Goal: Task Accomplishment & Management: Manage account settings

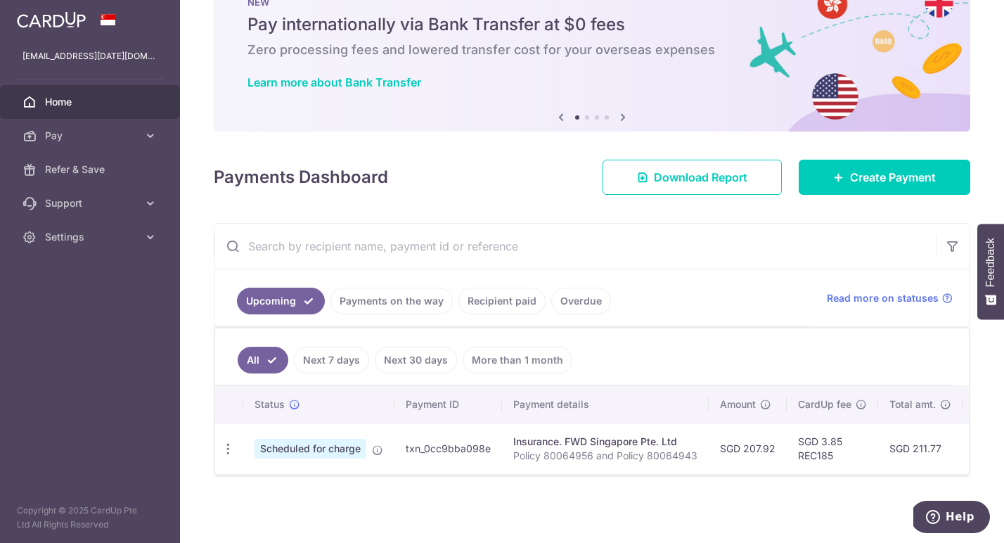
scroll to position [53, 0]
click at [224, 449] on icon "button" at bounding box center [228, 449] width 15 height 15
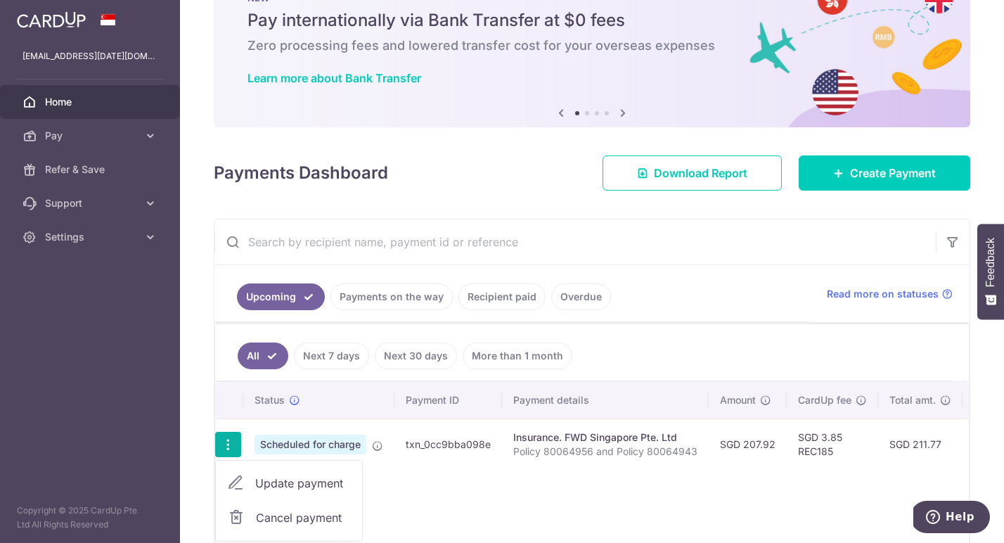
click at [255, 515] on link "Cancel payment" at bounding box center [289, 517] width 146 height 35
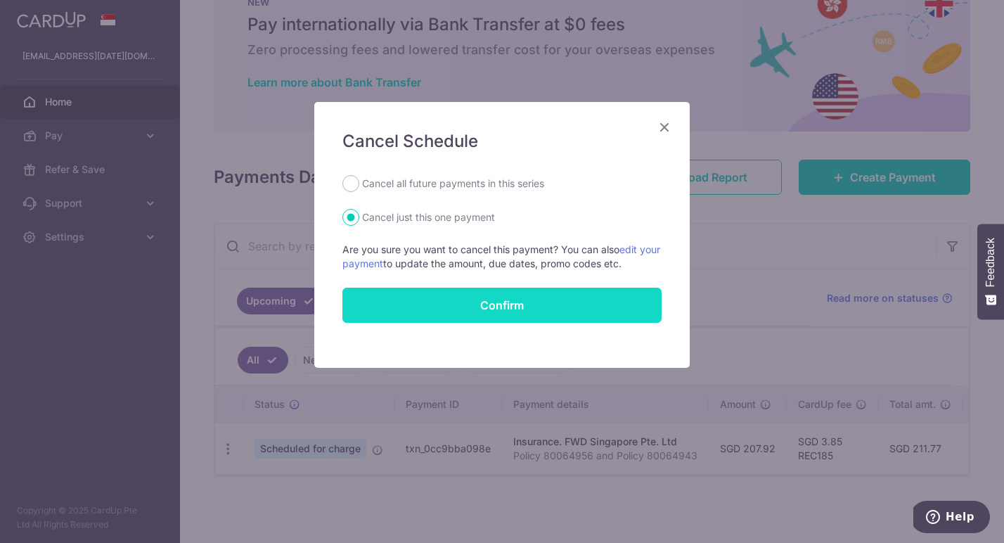
click at [537, 303] on button "Confirm" at bounding box center [501, 305] width 319 height 35
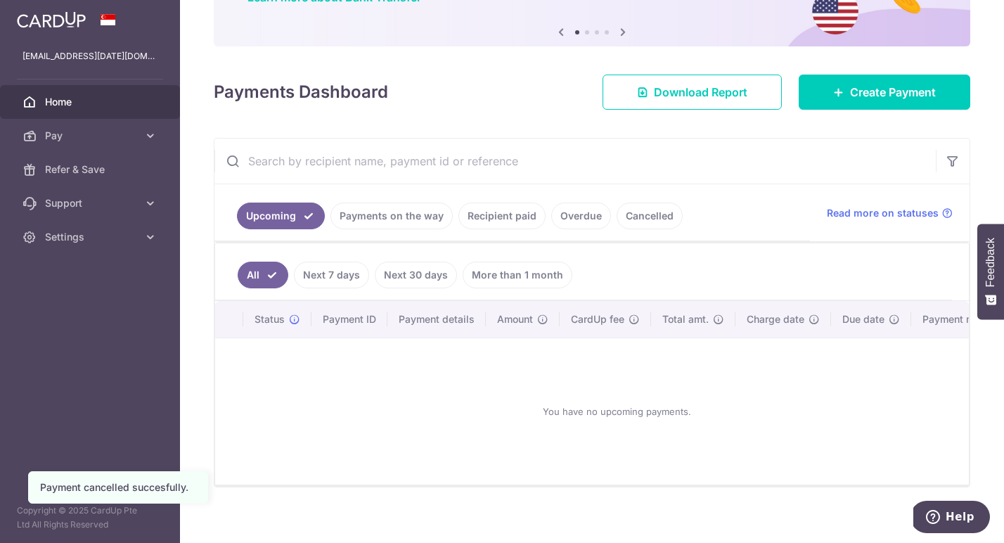
scroll to position [130, 0]
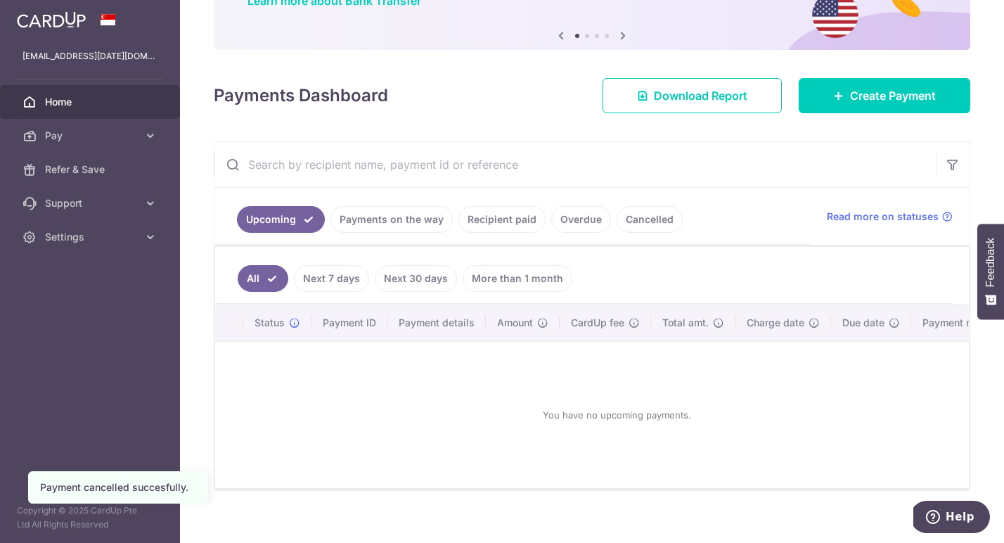
click at [520, 283] on link "More than 1 month" at bounding box center [518, 278] width 110 height 27
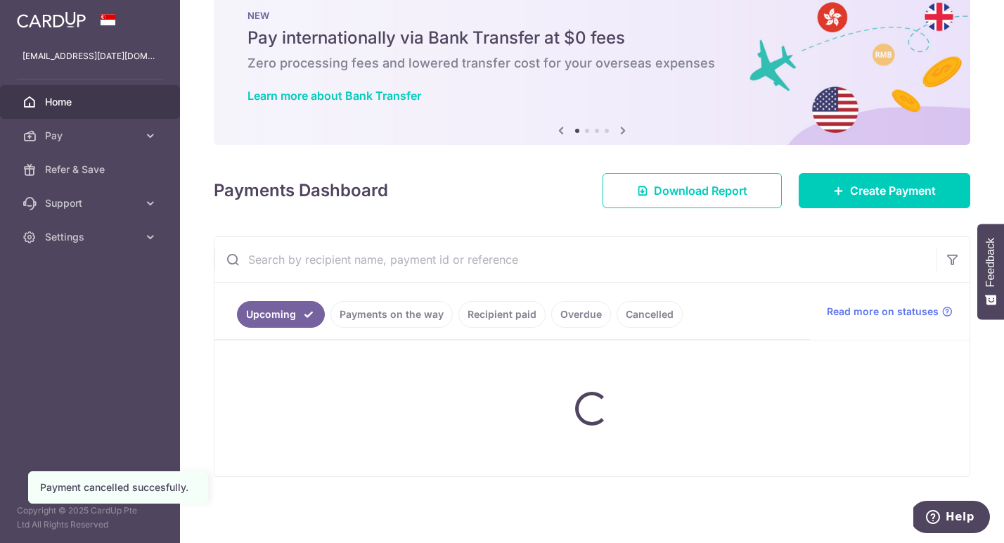
scroll to position [35, 0]
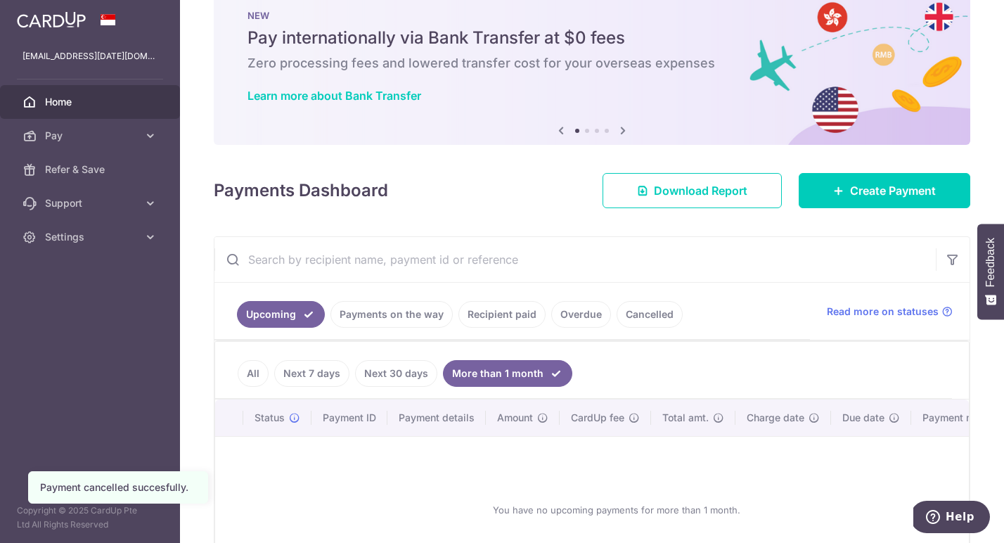
click at [403, 364] on link "Next 30 days" at bounding box center [396, 373] width 82 height 27
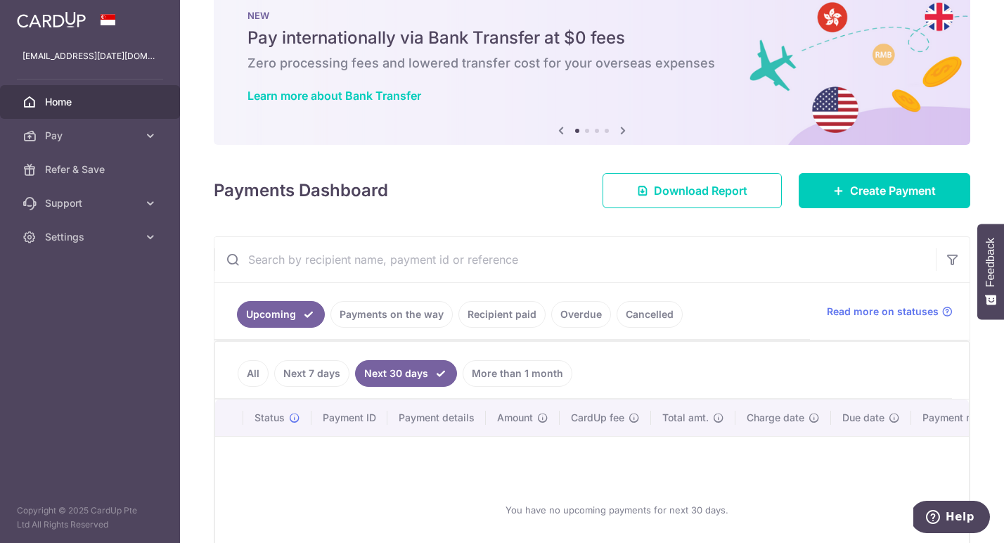
click at [305, 376] on link "Next 7 days" at bounding box center [311, 373] width 75 height 27
click at [413, 325] on link "Payments on the way" at bounding box center [391, 314] width 122 height 27
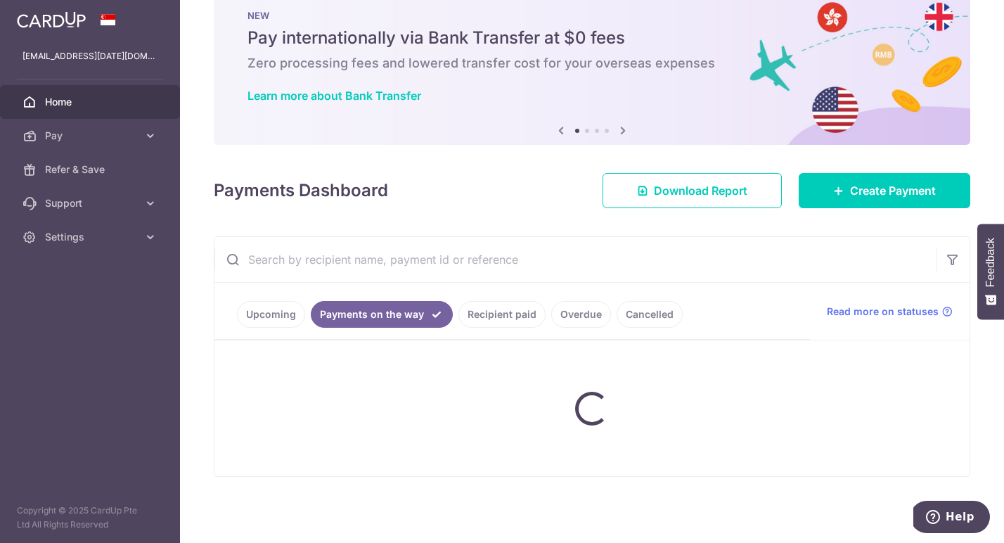
scroll to position [0, 0]
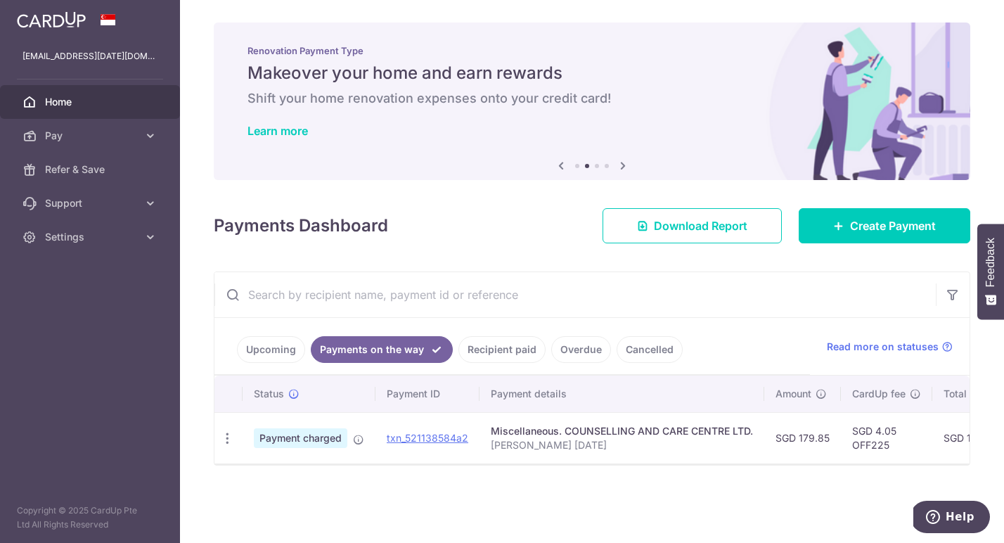
click at [502, 365] on ul "Upcoming Payments on the way Recipient paid Overdue Cancelled" at bounding box center [512, 346] width 596 height 57
click at [512, 352] on link "Recipient paid" at bounding box center [501, 349] width 87 height 27
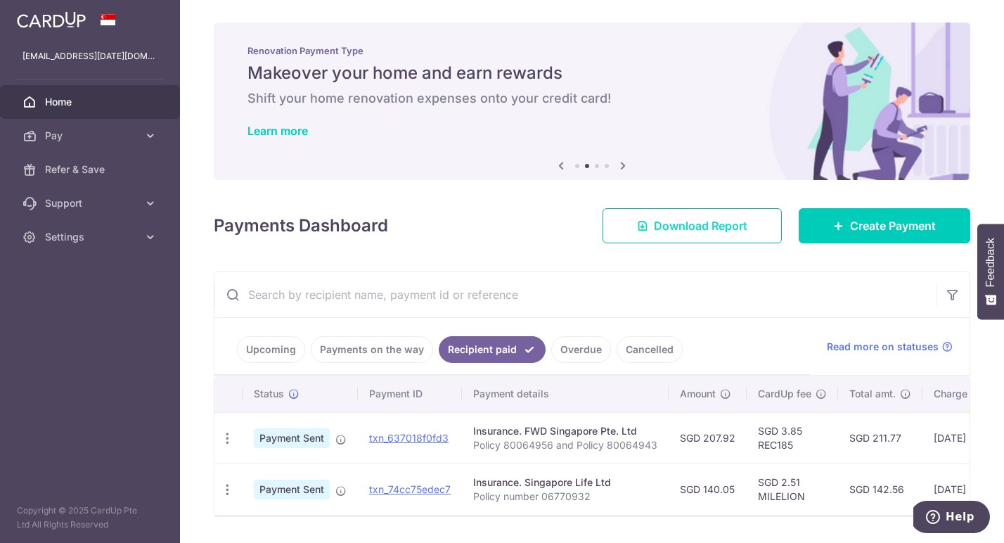
click at [719, 224] on span "Download Report" at bounding box center [701, 225] width 94 height 17
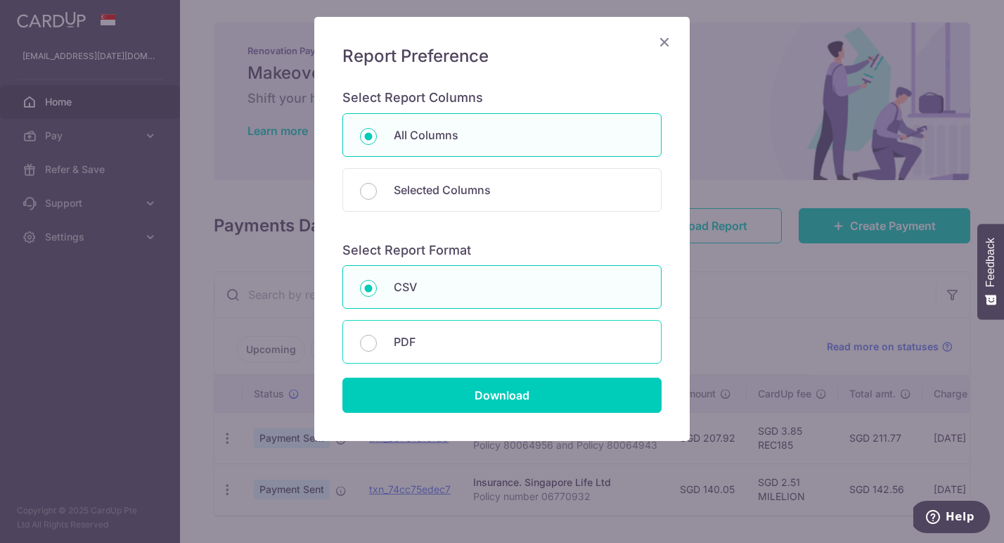
scroll to position [84, 0]
click at [510, 338] on p "PDF" at bounding box center [519, 342] width 250 height 17
click at [377, 338] on input "PDF" at bounding box center [368, 343] width 17 height 17
radio input "false"
radio input "true"
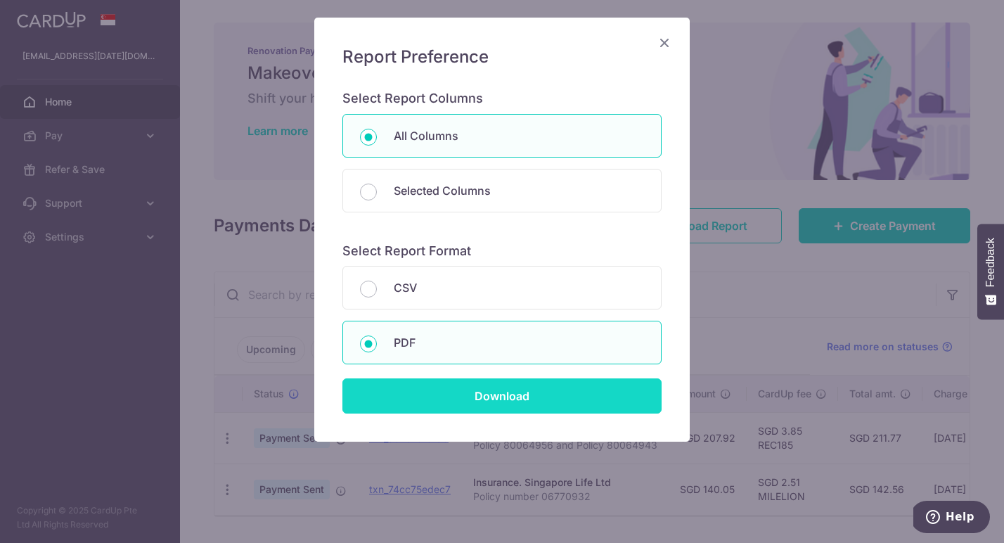
click at [501, 390] on input "Download" at bounding box center [501, 395] width 319 height 35
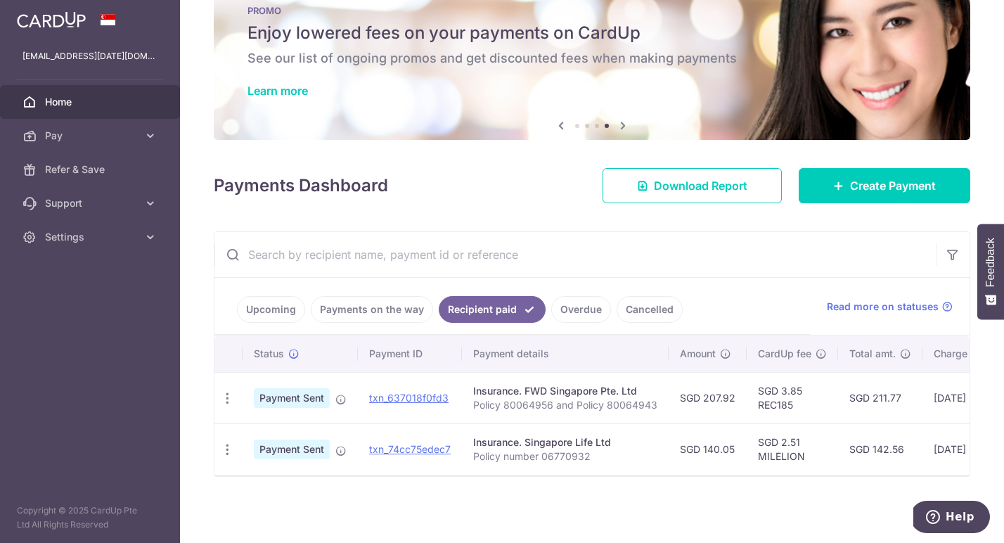
scroll to position [0, 0]
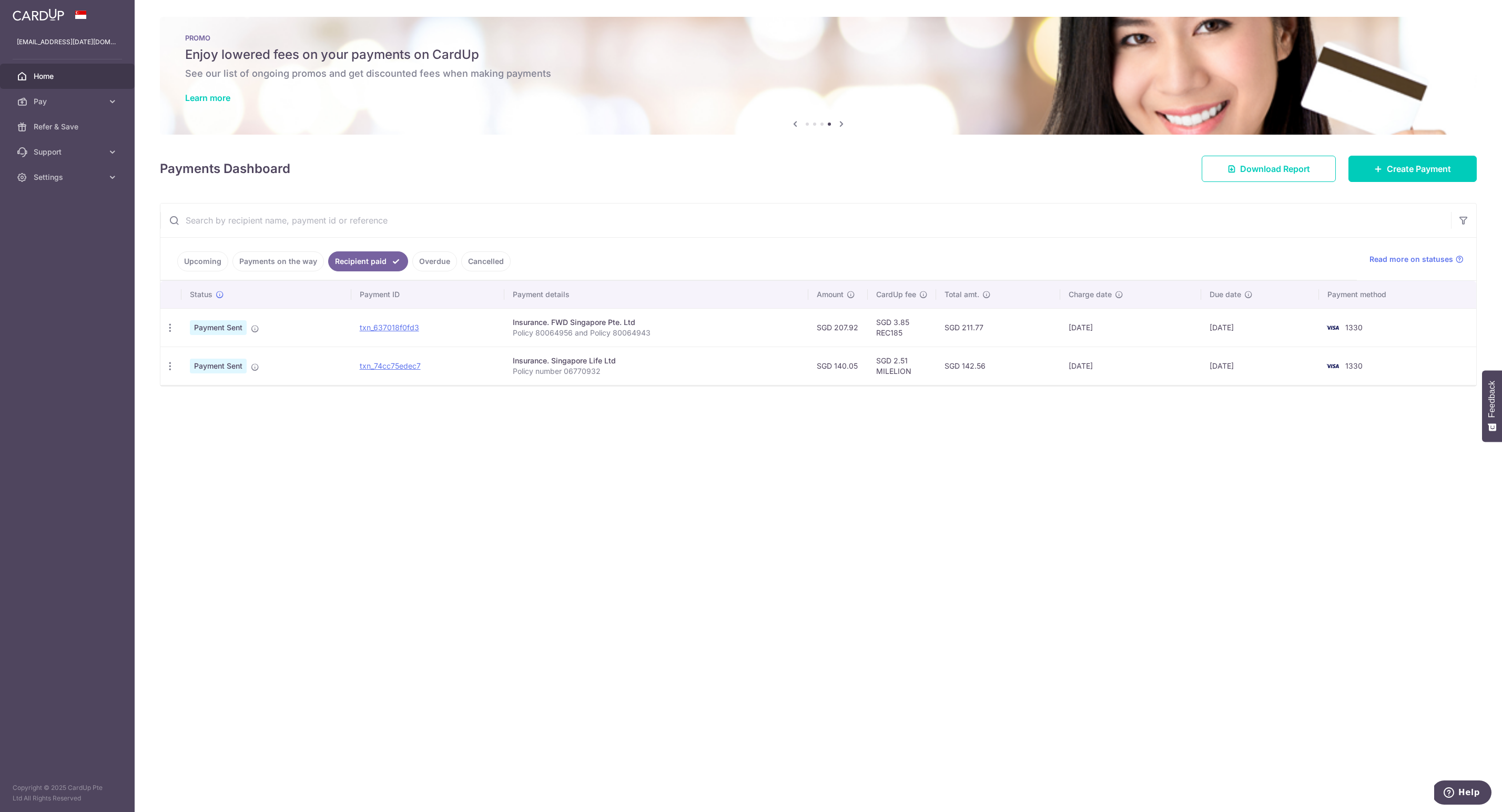
click at [417, 324] on td "txn_637018f0fd3" at bounding box center [428, 327] width 153 height 38
click at [415, 332] on link "txn_637018f0fd3" at bounding box center [389, 327] width 59 height 9
click at [300, 263] on link "Payments on the way" at bounding box center [278, 261] width 91 height 20
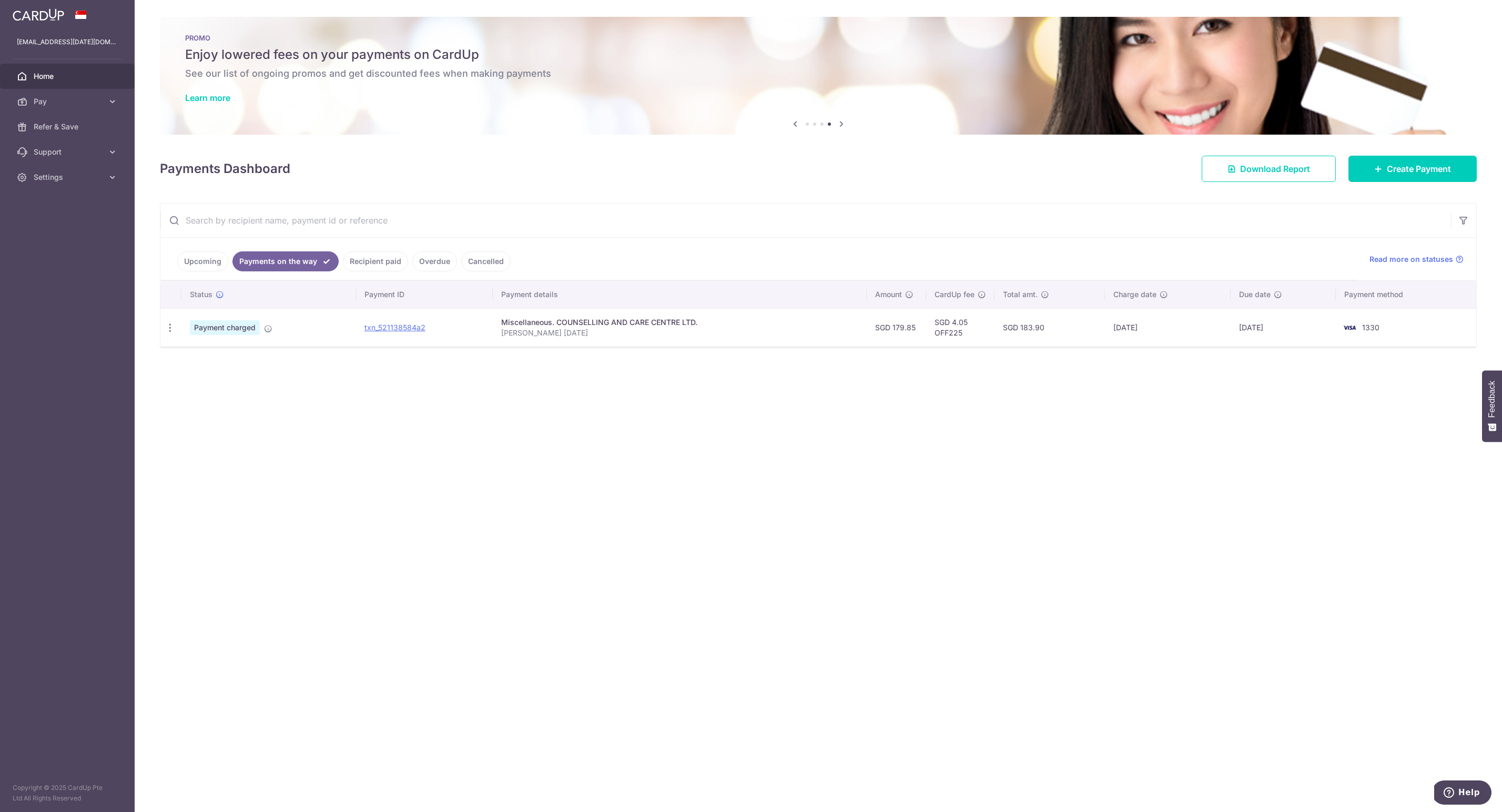
click at [212, 267] on link "Upcoming" at bounding box center [203, 261] width 51 height 20
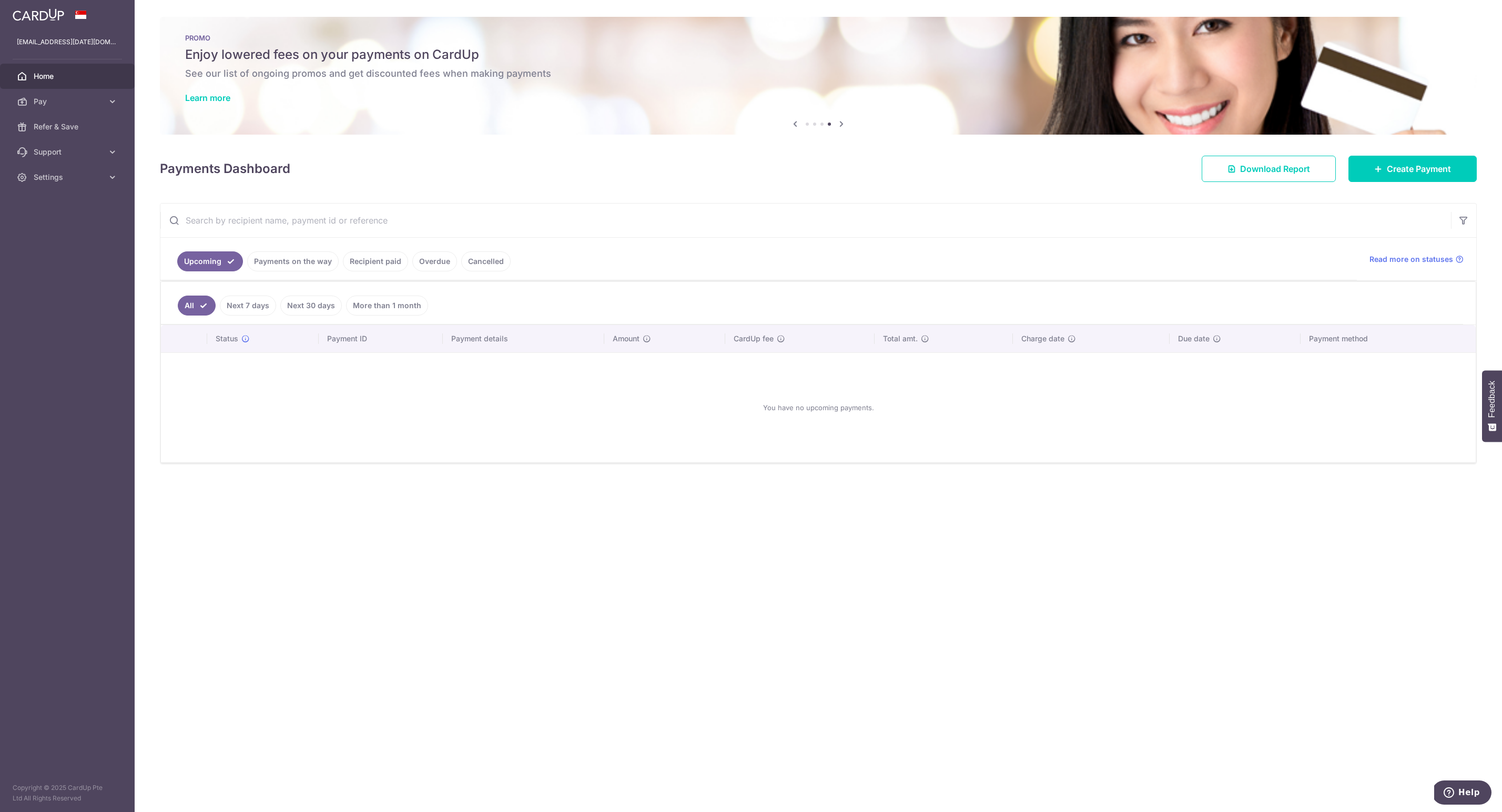
click at [511, 262] on link "Cancelled" at bounding box center [486, 261] width 49 height 20
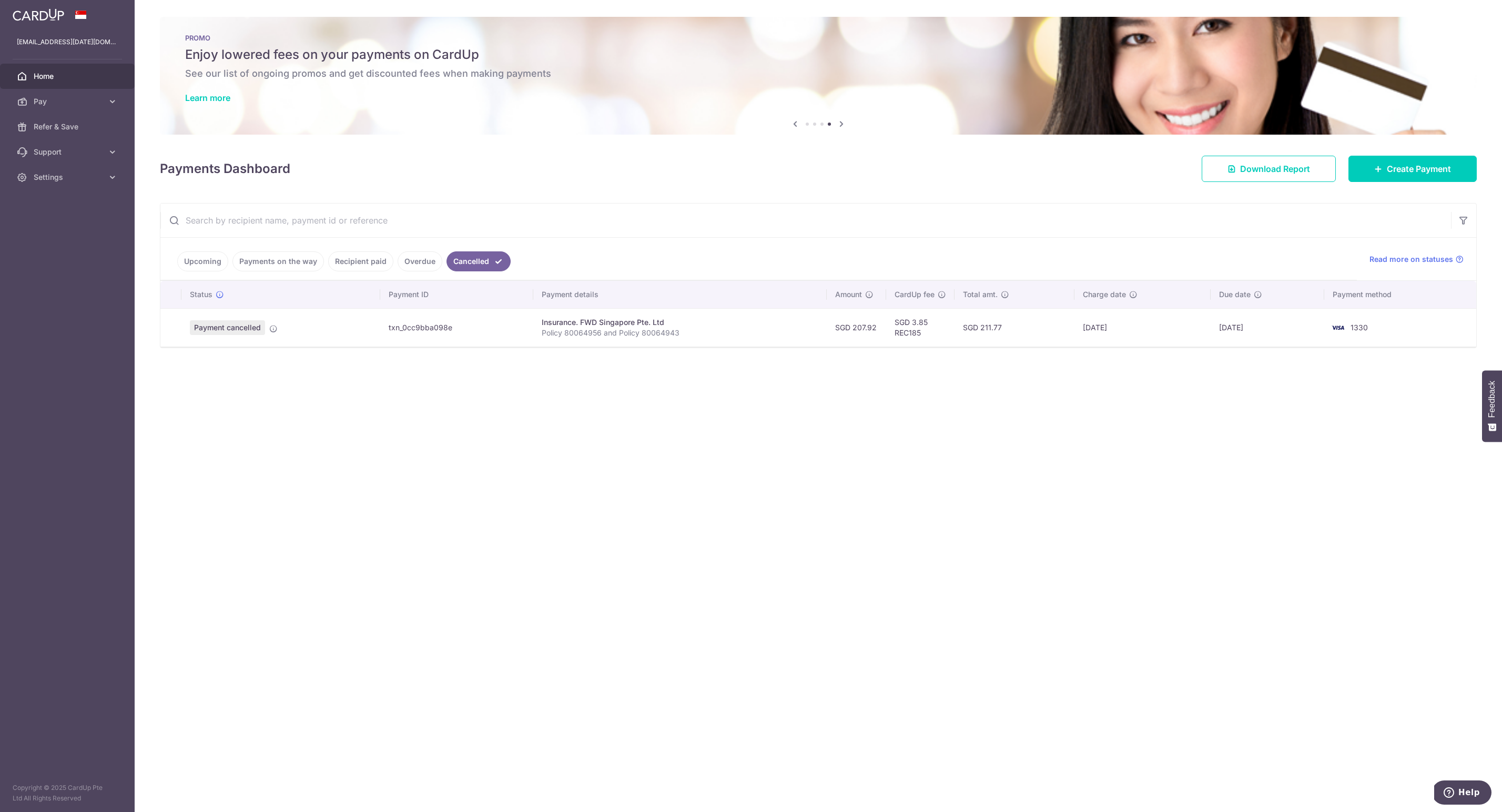
click at [442, 264] on link "Overdue" at bounding box center [420, 261] width 45 height 20
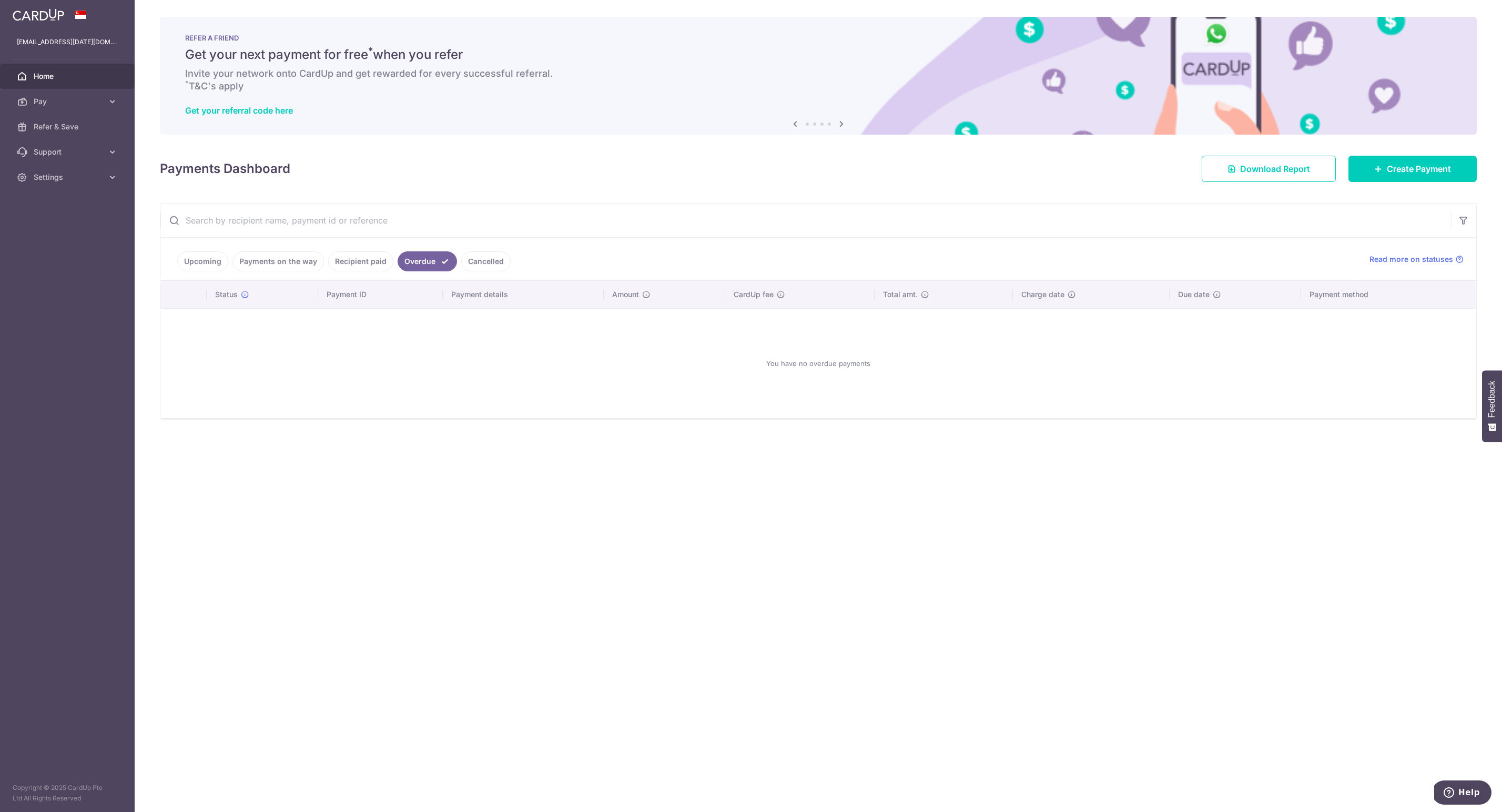
click at [393, 259] on link "Recipient paid" at bounding box center [361, 261] width 65 height 20
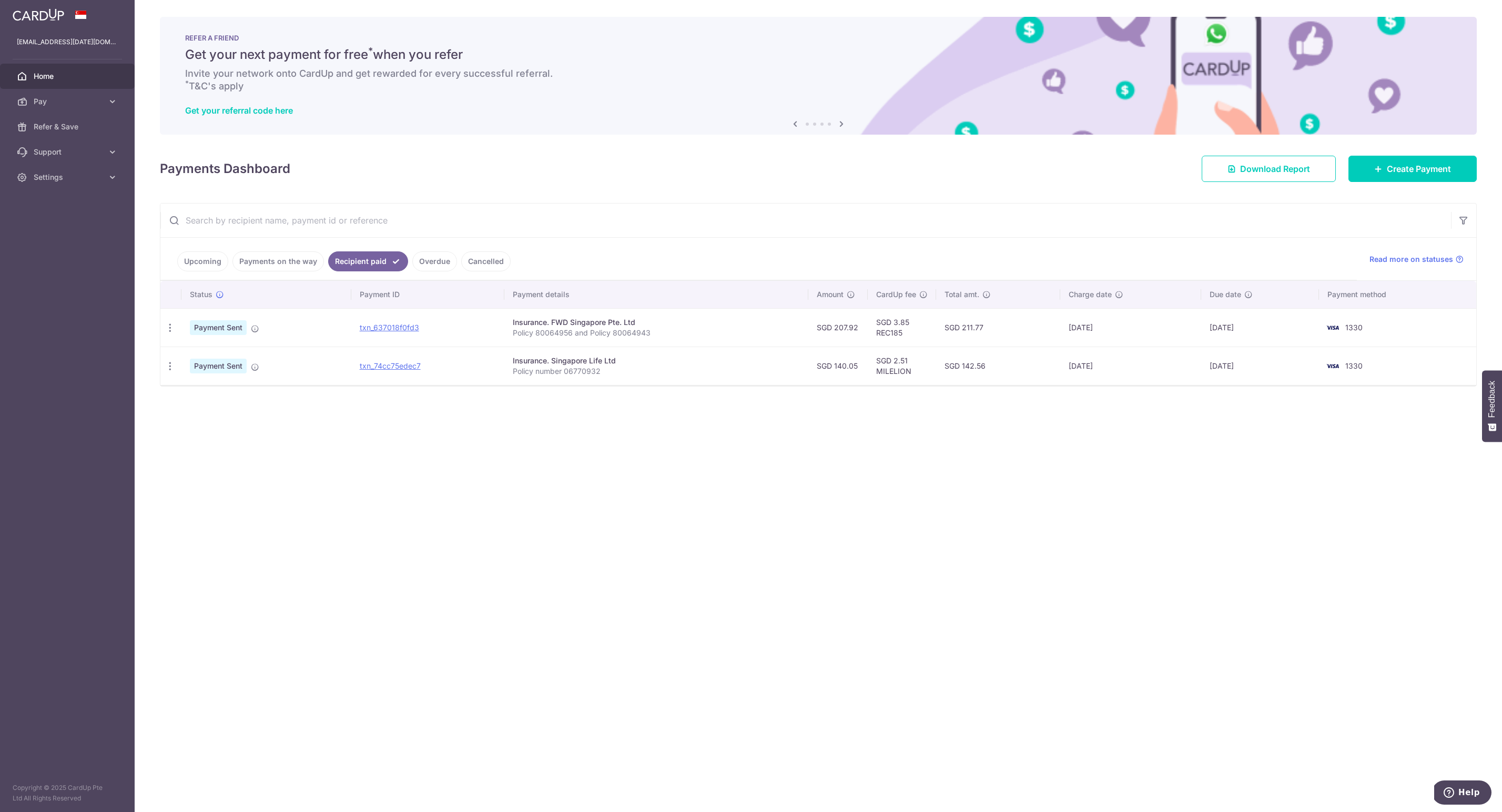
click at [319, 258] on link "Payments on the way" at bounding box center [278, 261] width 91 height 20
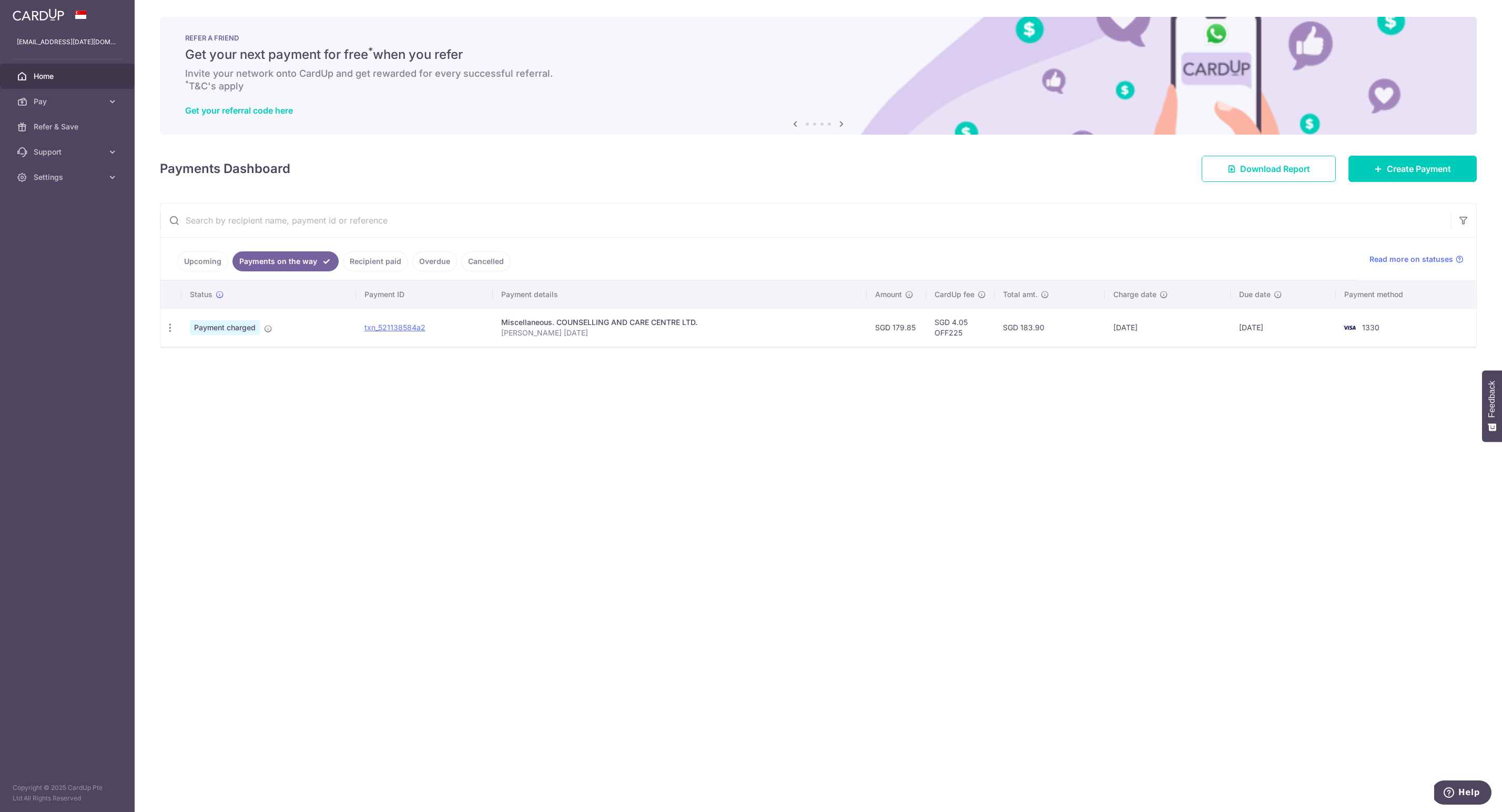
click at [205, 256] on link "Upcoming" at bounding box center [203, 261] width 51 height 20
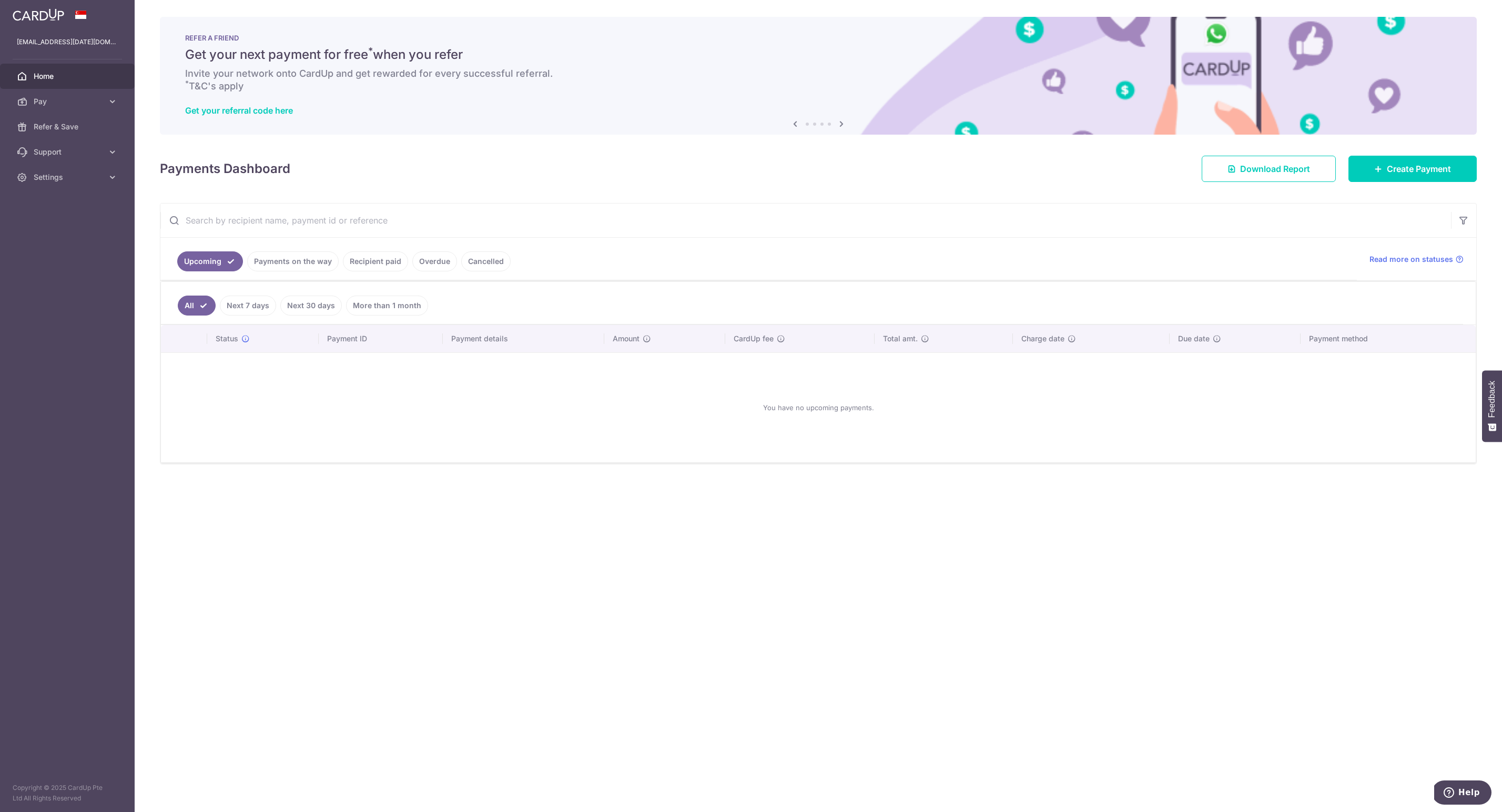
click at [531, 405] on div "× Pause Schedule Pause all future payments in this series Pause just this one p…" at bounding box center [818, 406] width 1367 height 812
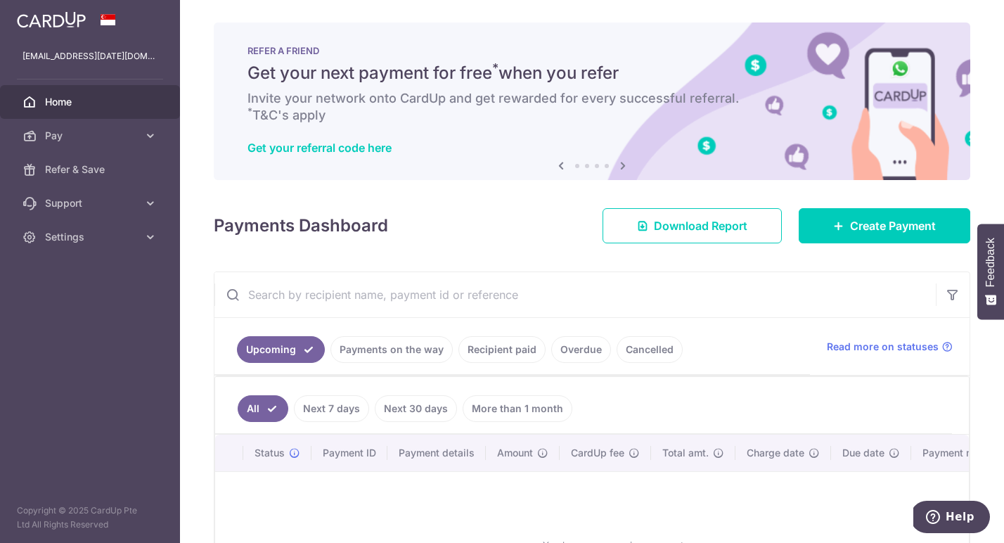
click at [532, 179] on div "REFER A FRIEND Get your next payment for free * when you refer Invite your netw…" at bounding box center [592, 102] width 757 height 158
